Goal: Transaction & Acquisition: Purchase product/service

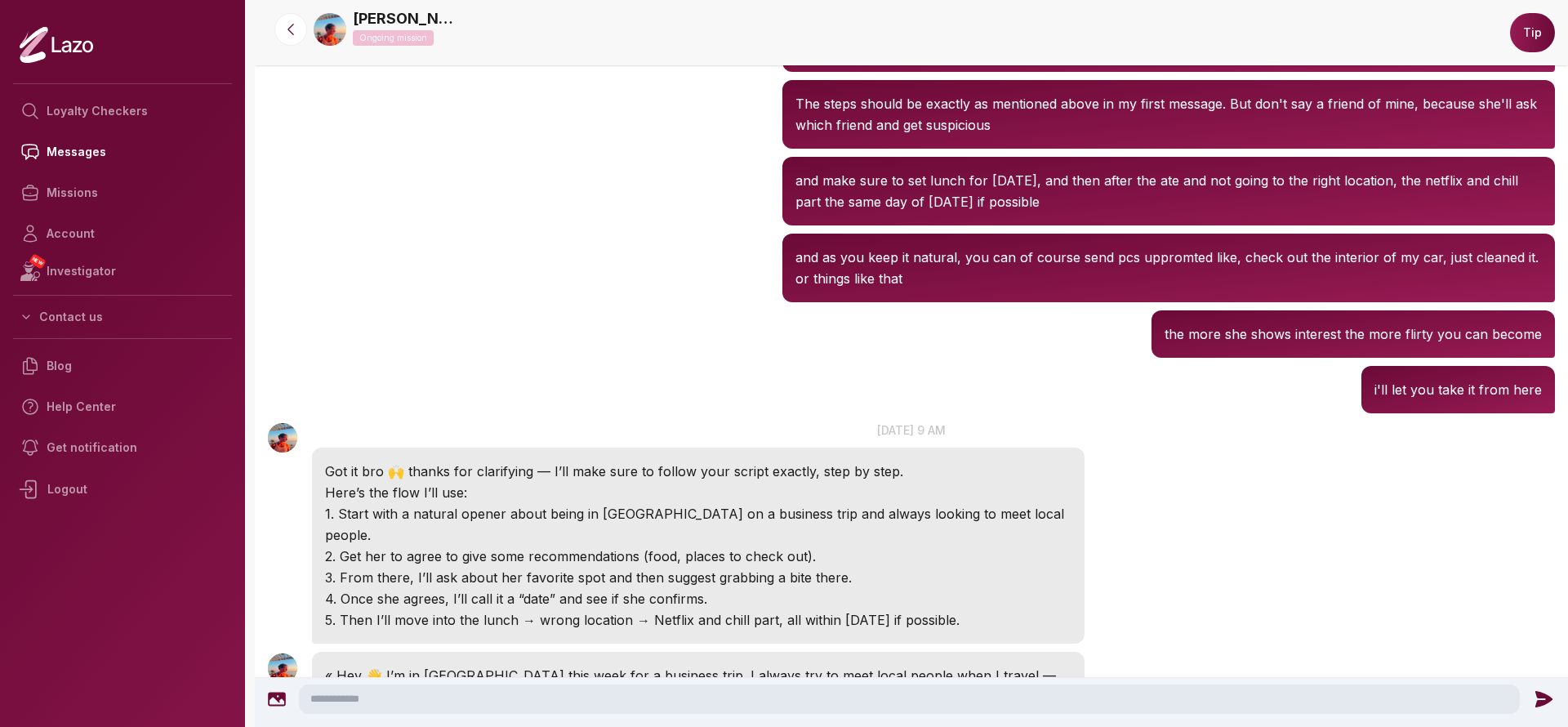
scroll to position [2043, 0]
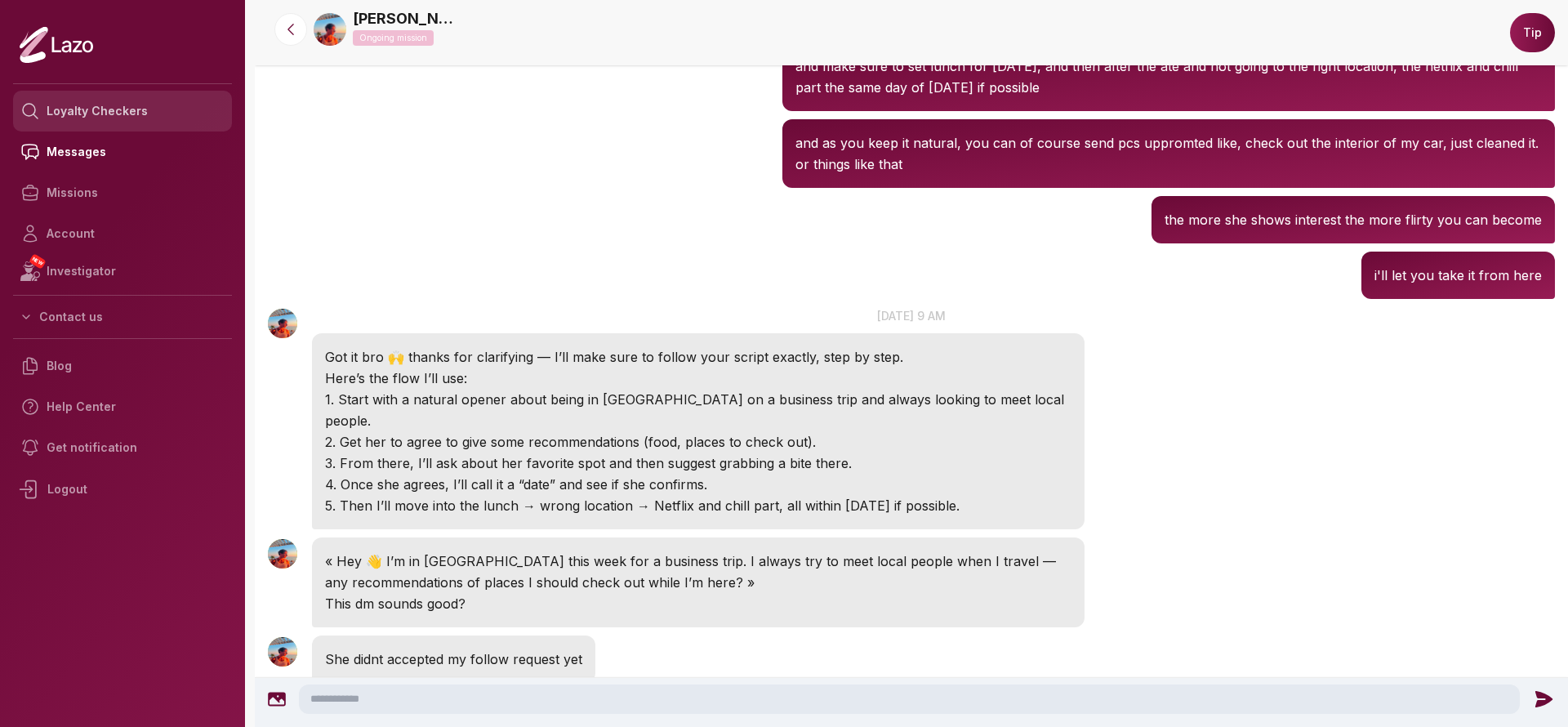
click at [129, 106] on link "Loyalty Checkers" at bounding box center [122, 111] width 219 height 41
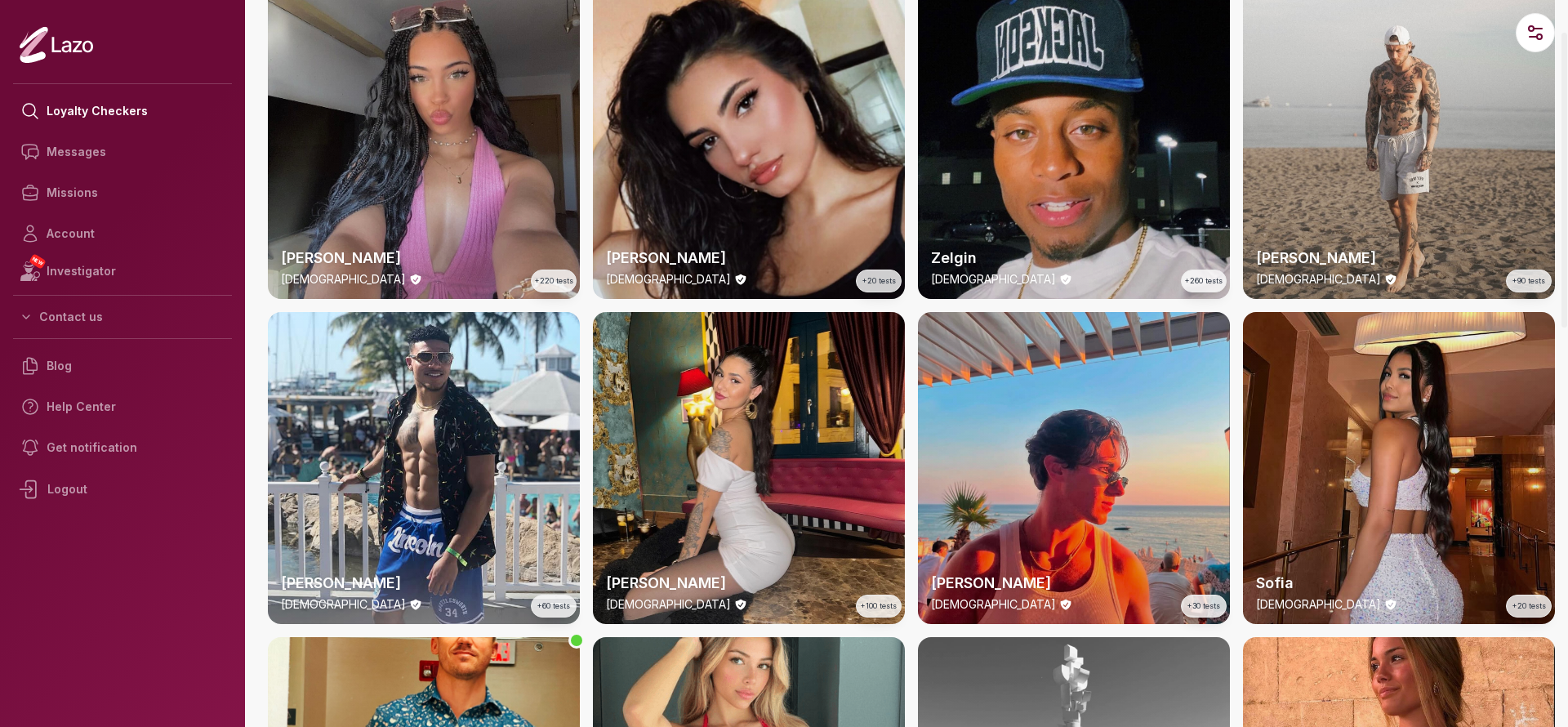
scroll to position [81, 0]
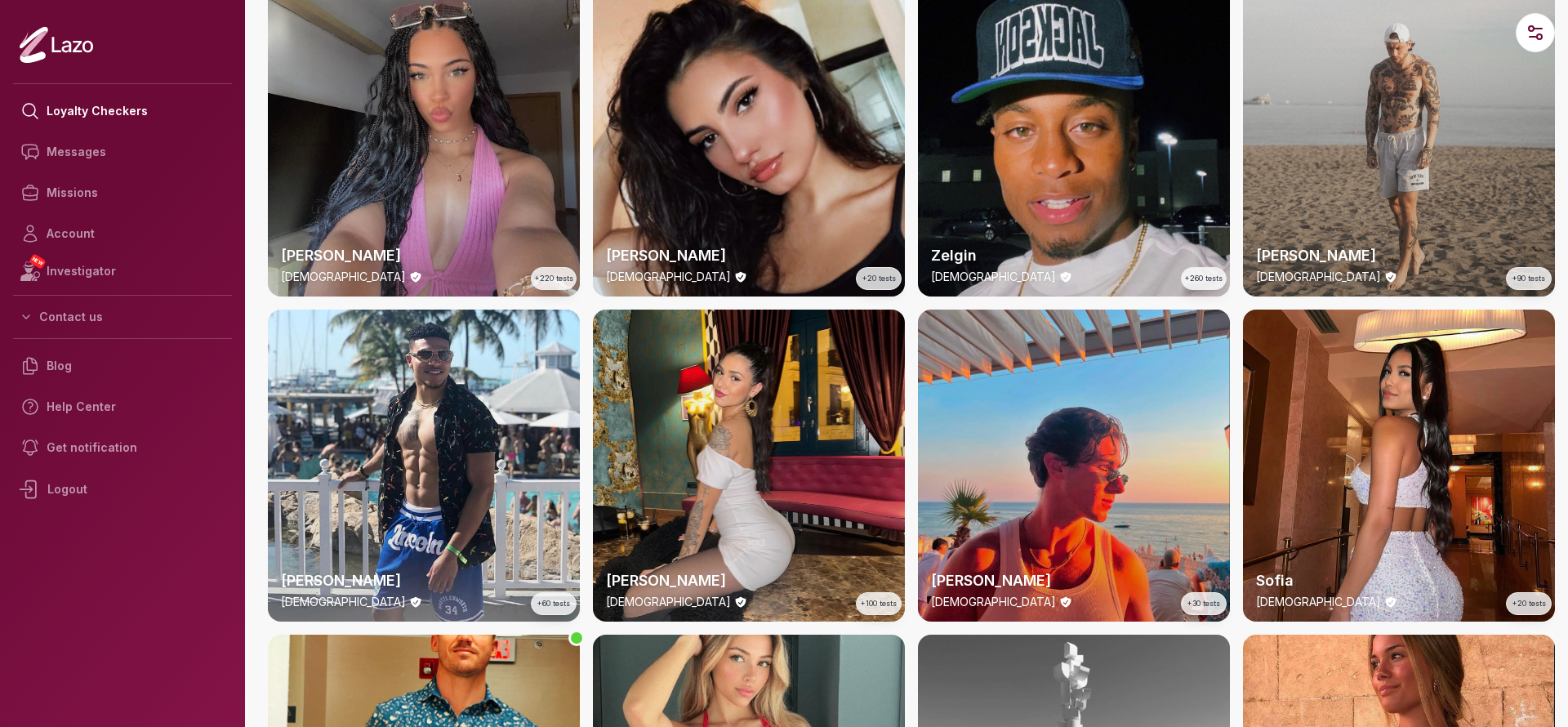
click at [1488, 60] on div "Michael 34 y/o +90 tests" at bounding box center [1399, 140] width 312 height 312
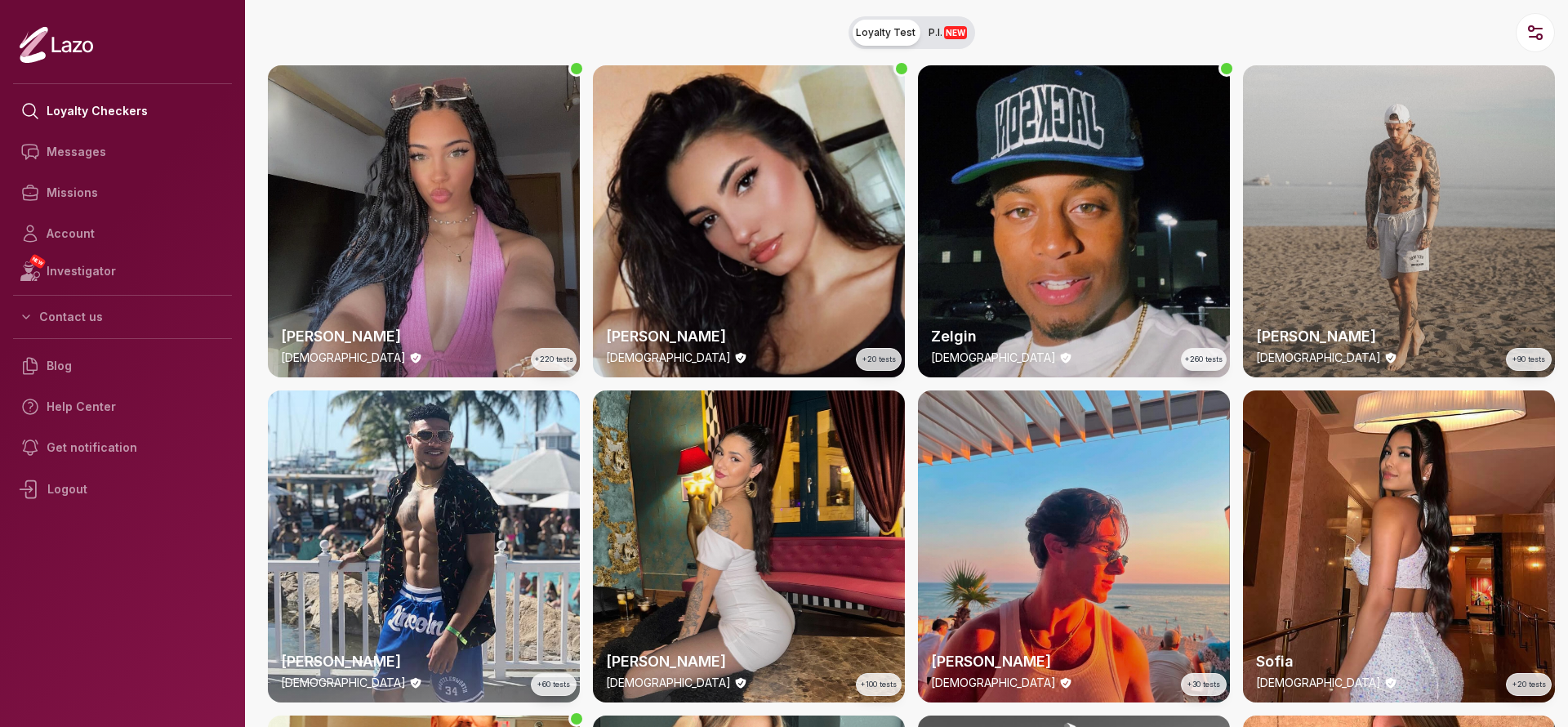
click at [1428, 228] on div "Michael 34 y/o +90 tests" at bounding box center [1399, 221] width 312 height 312
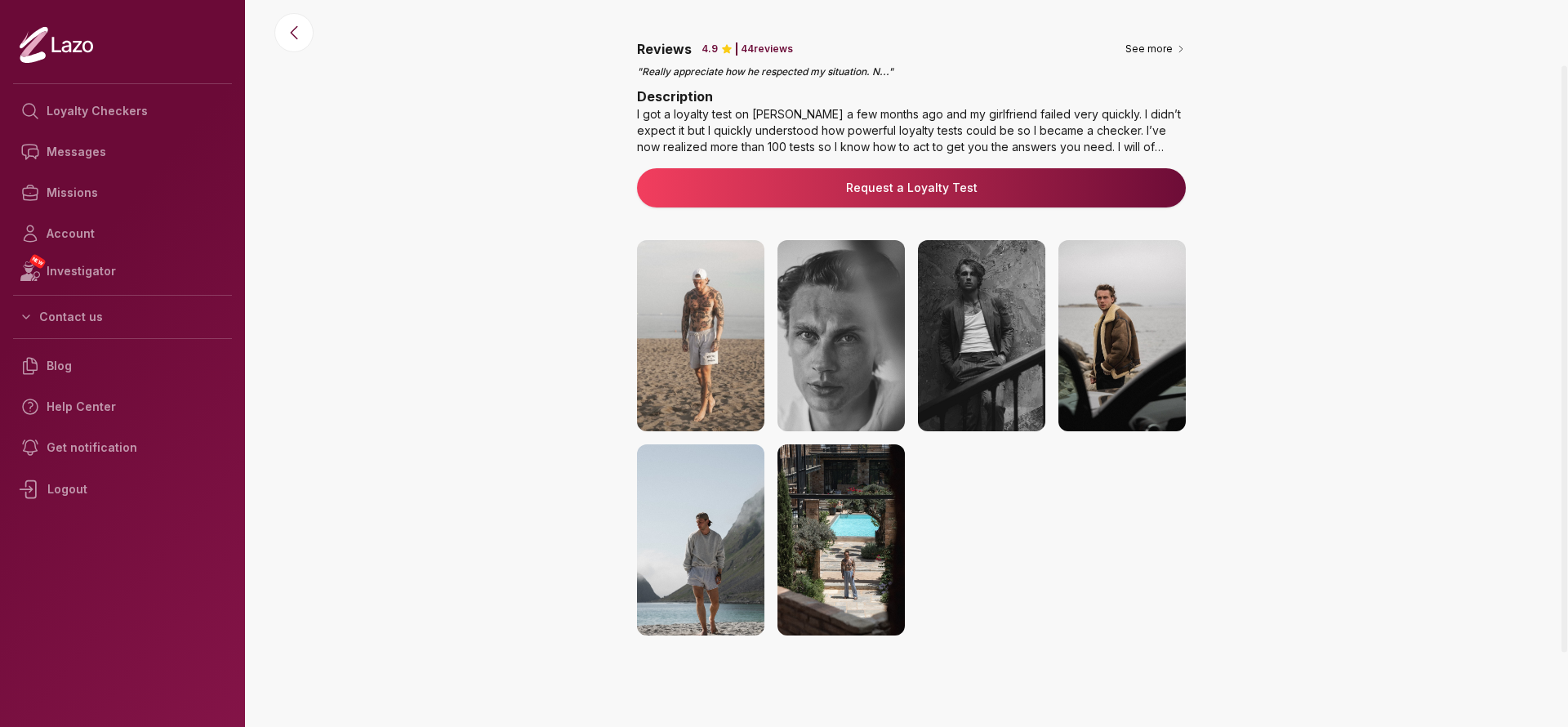
scroll to position [3, 0]
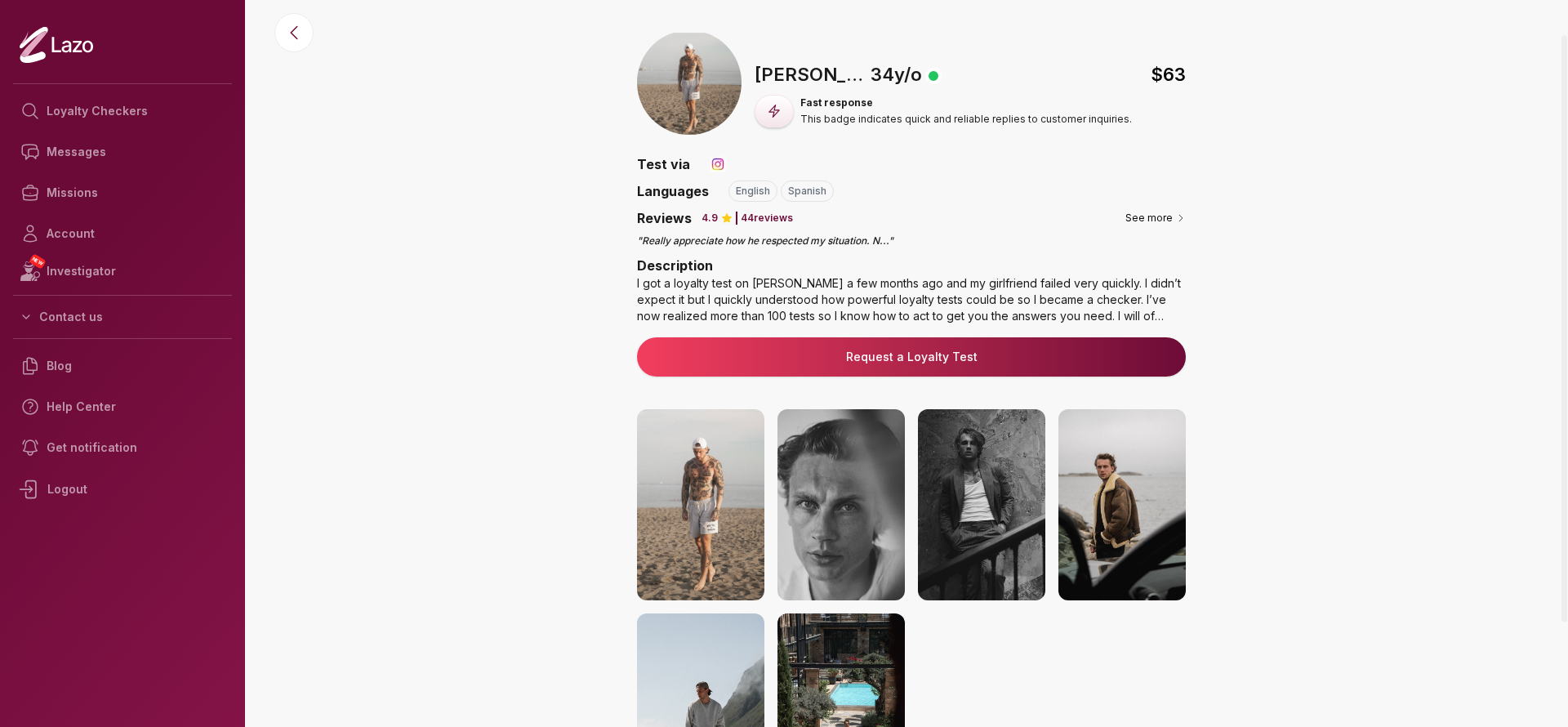
click at [966, 363] on link "Request a Loyalty Test" at bounding box center [912, 357] width 523 height 17
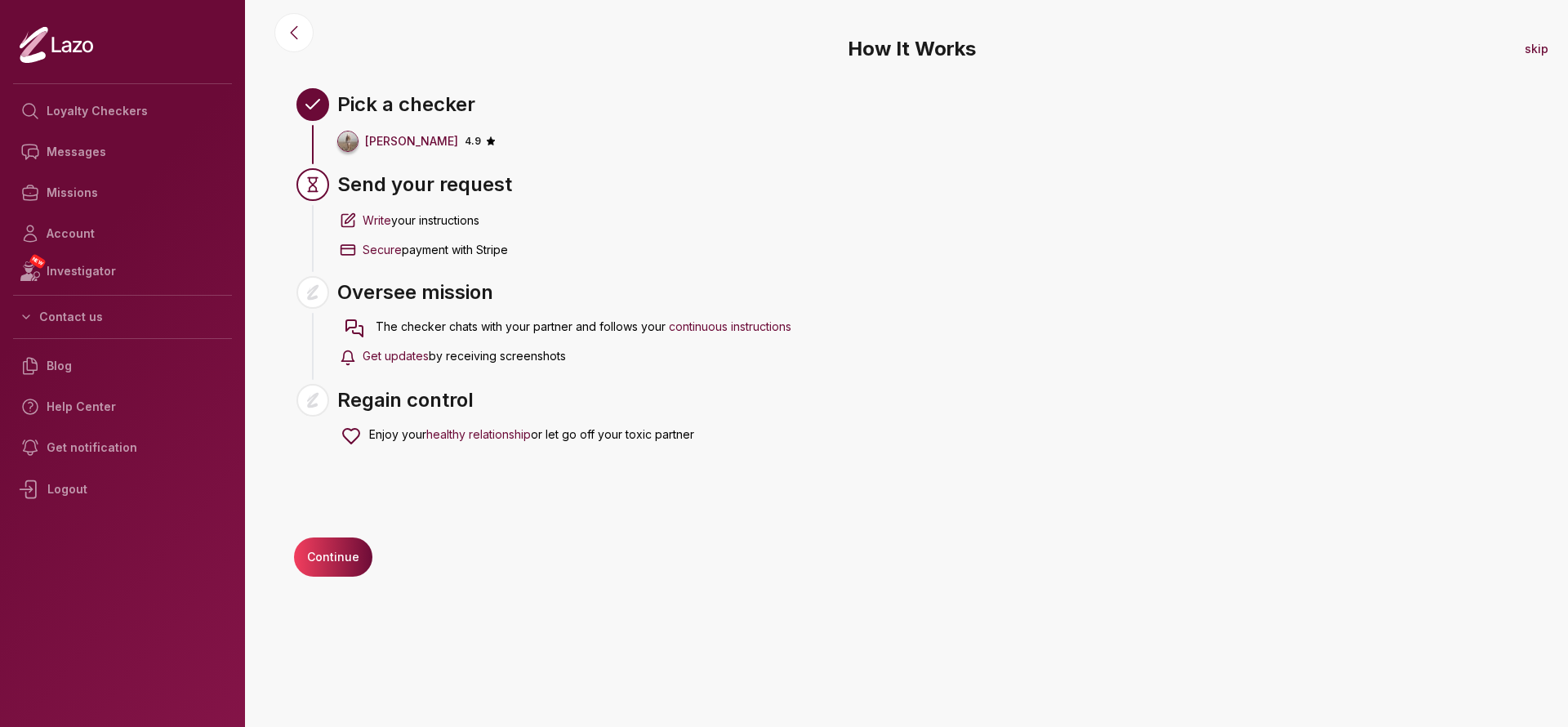
click at [327, 574] on button "Continue" at bounding box center [333, 557] width 78 height 39
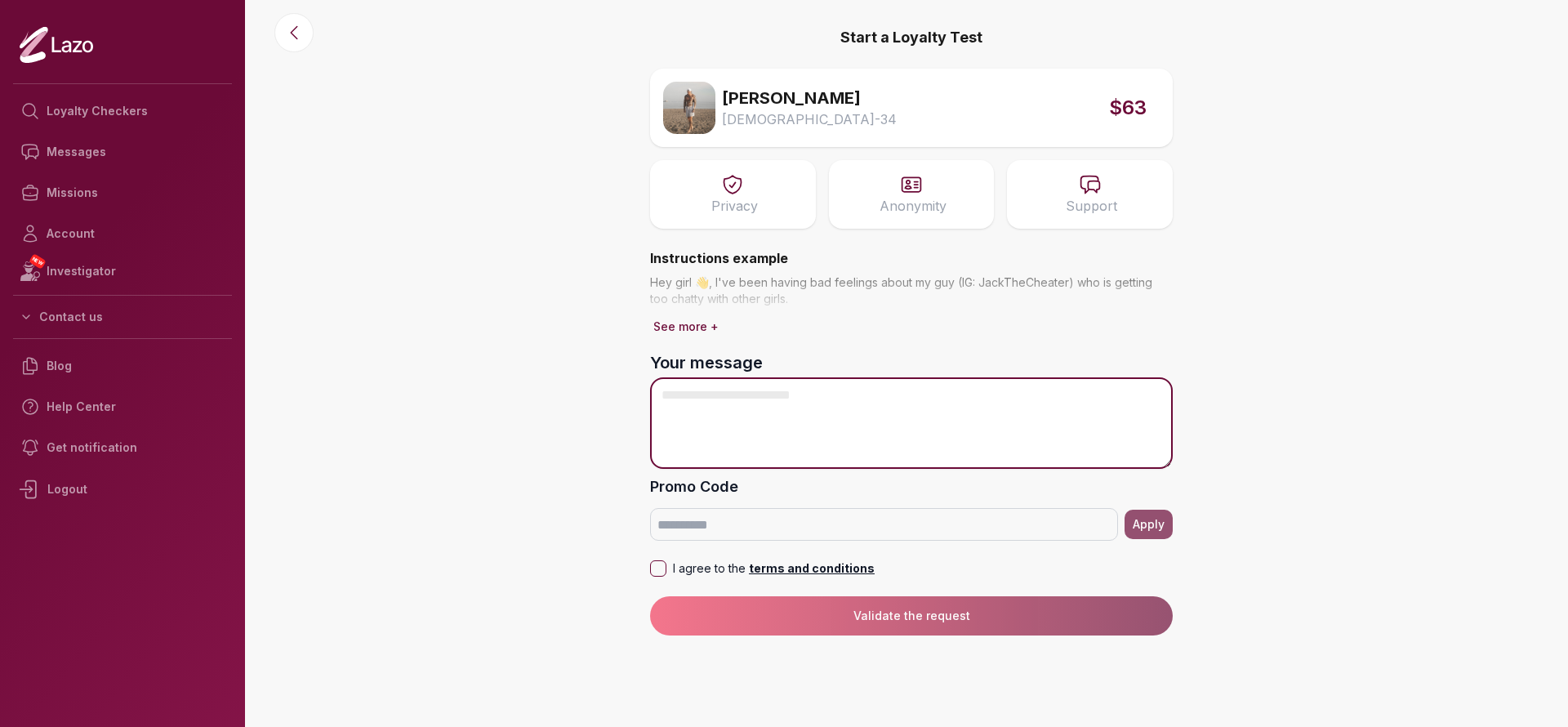
click at [944, 396] on textarea "Your message" at bounding box center [912, 423] width 523 height 91
paste textarea "**********"
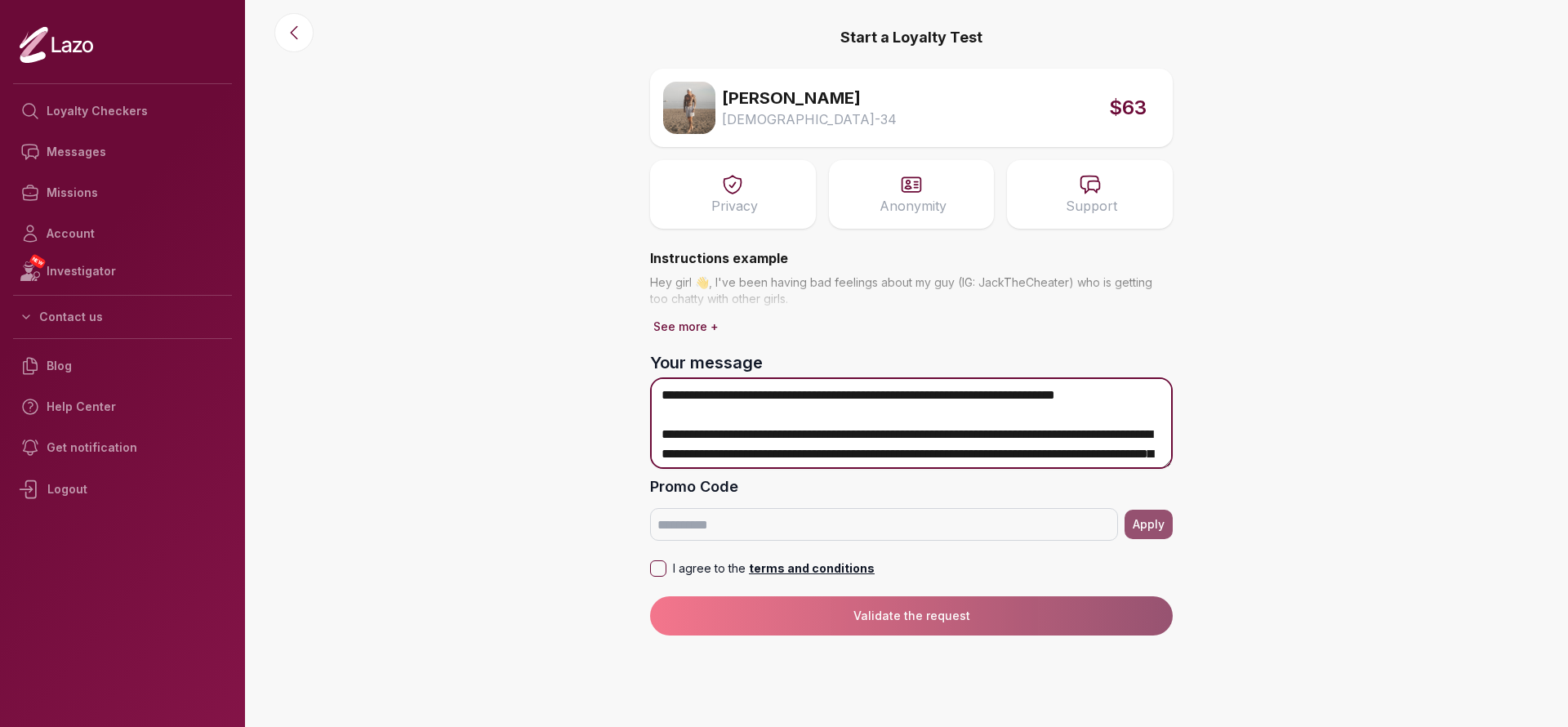
scroll to position [494, 0]
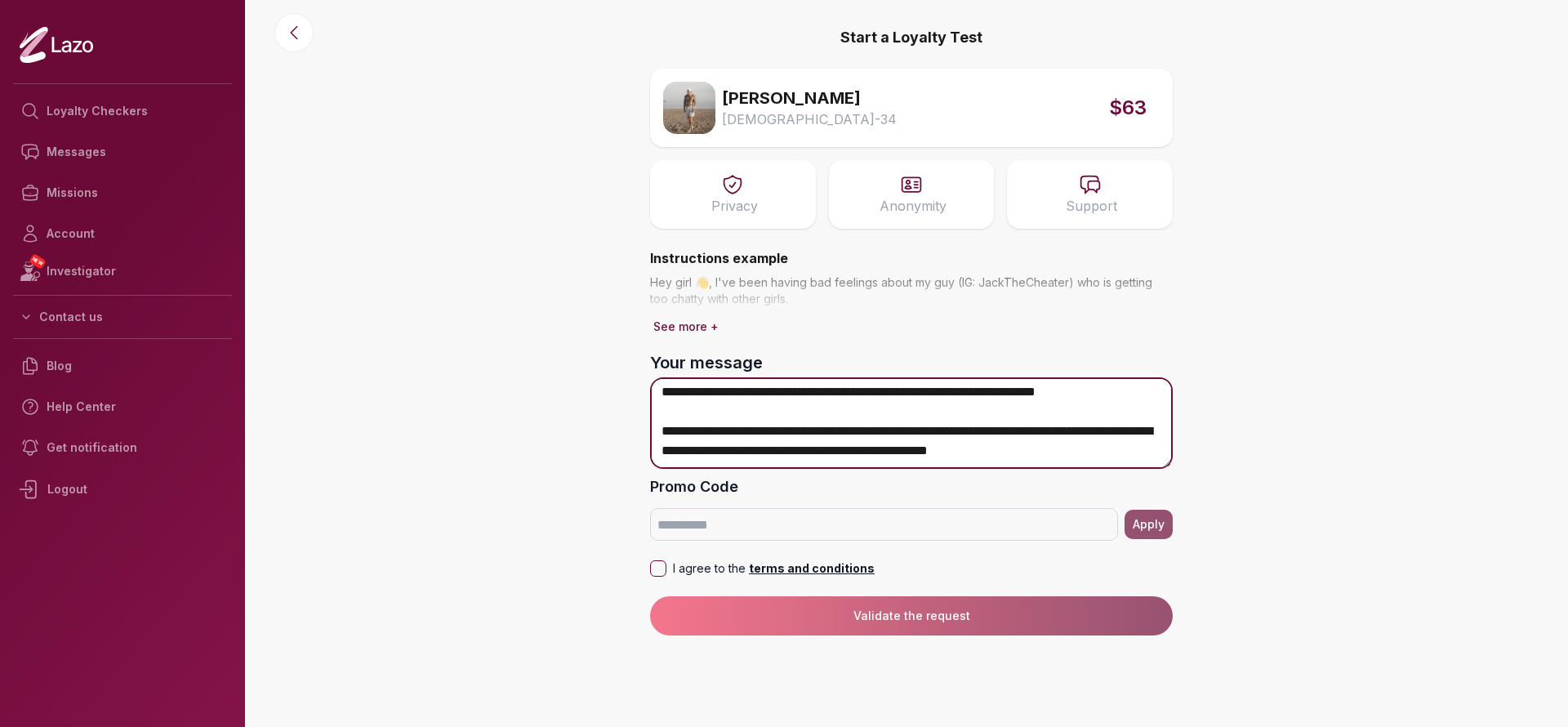
drag, startPoint x: 656, startPoint y: 436, endPoint x: 1183, endPoint y: 570, distance: 543.8
click at [1183, 570] on div "Start a Loyalty Test Michael Male - 34 $63 Privacy Anonymity Support Instructio…" at bounding box center [912, 317] width 549 height 636
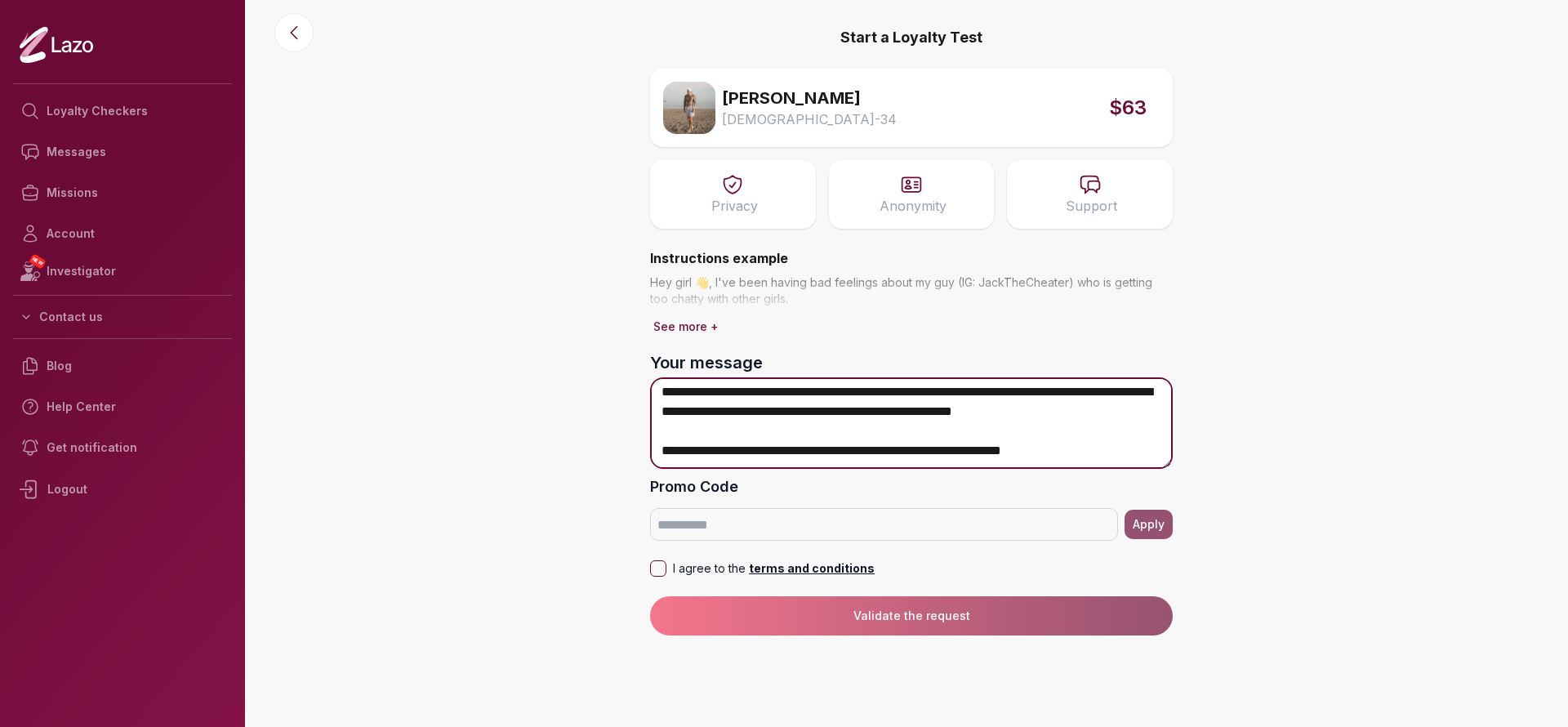
type textarea "**********"
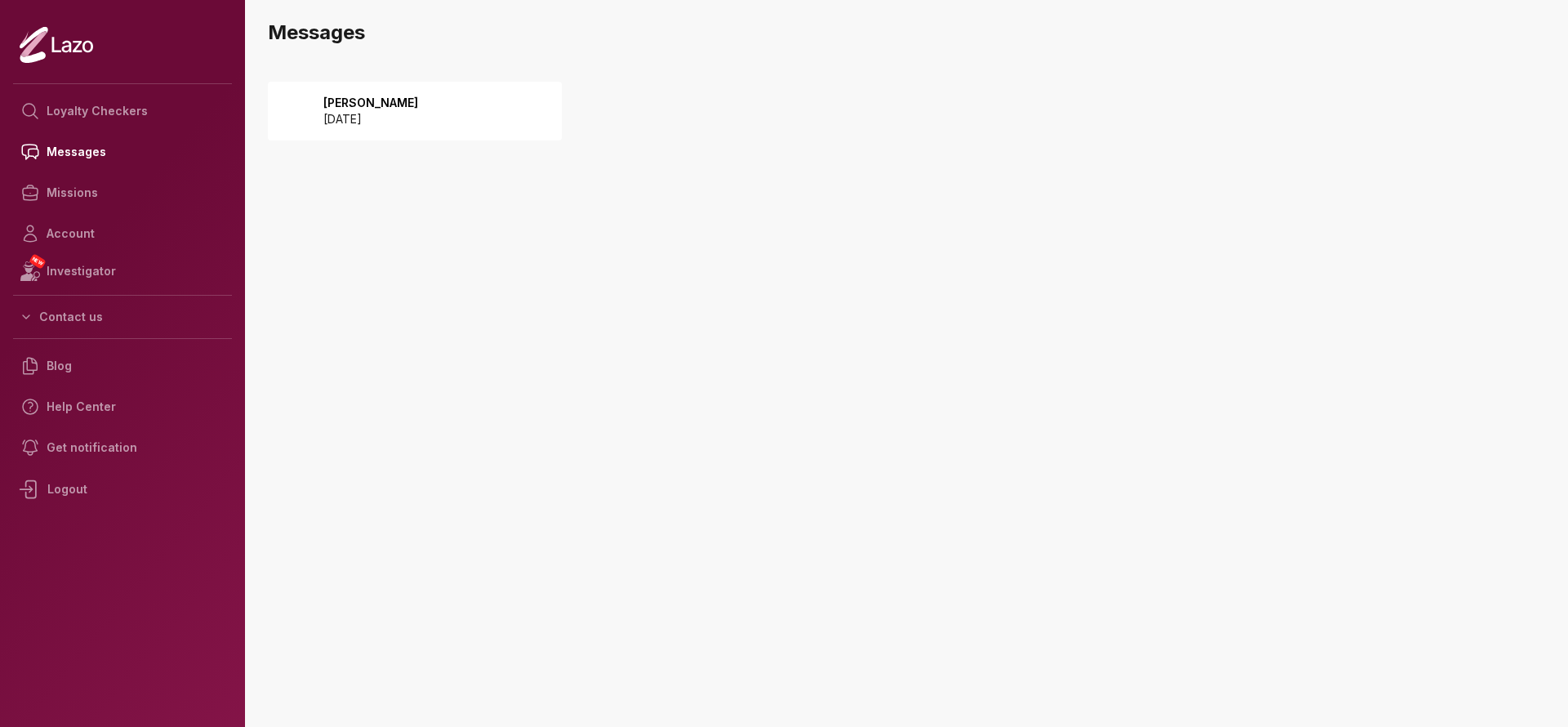
click at [396, 115] on p "2025 September 06" at bounding box center [371, 119] width 95 height 17
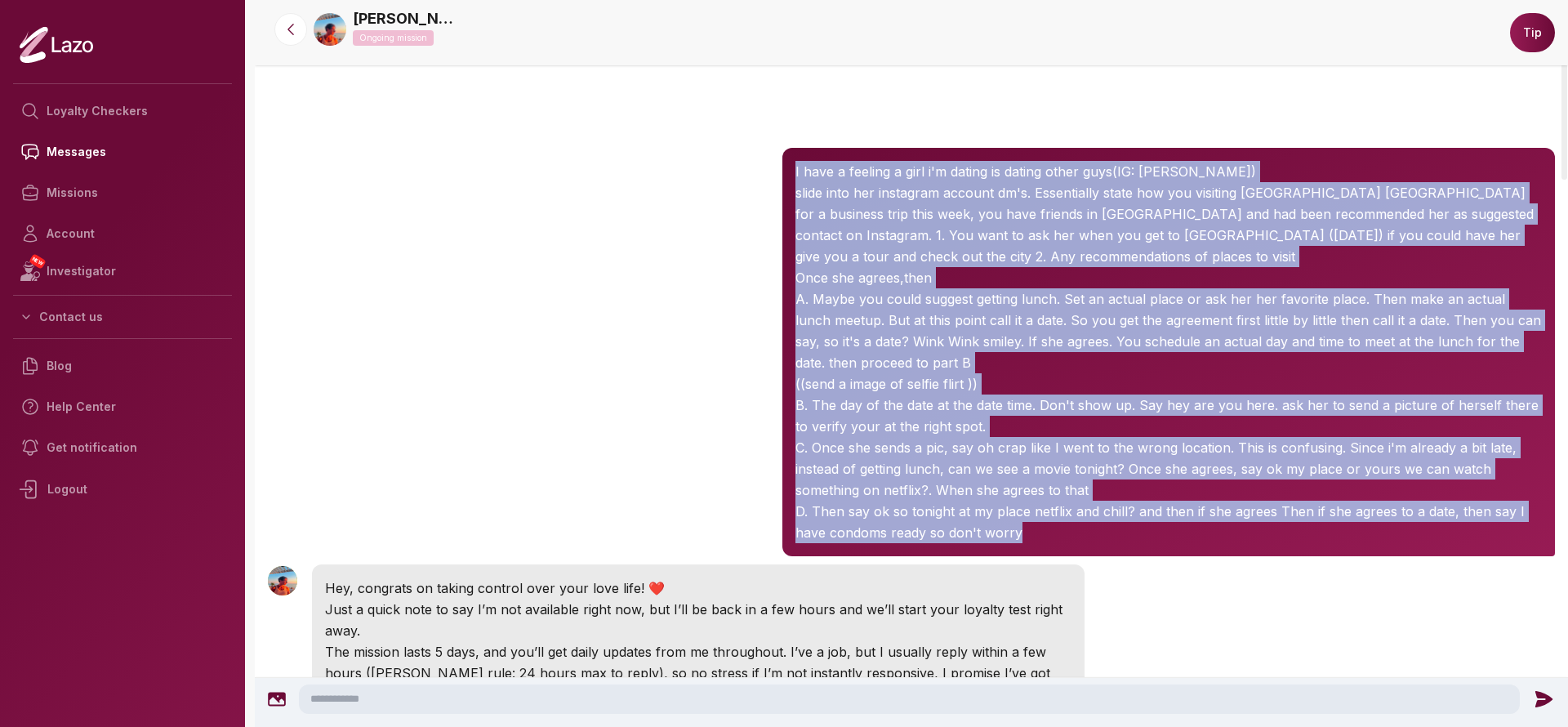
drag, startPoint x: 1080, startPoint y: 534, endPoint x: 792, endPoint y: 175, distance: 460.2
click at [792, 175] on div "I have a feeling a girl i'm dating is dating other guys(IG: katherinemanosalvar…" at bounding box center [1169, 352] width 773 height 409
copy div "I have a feeling a girl i'm dating is dating other guys(IG: katherinemanosalvar…"
